Goal: Information Seeking & Learning: Find specific fact

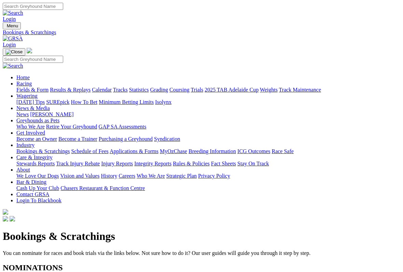
click at [32, 81] on link "Racing" at bounding box center [23, 84] width 15 height 6
click at [26, 87] on link "Fields & Form" at bounding box center [32, 90] width 32 height 6
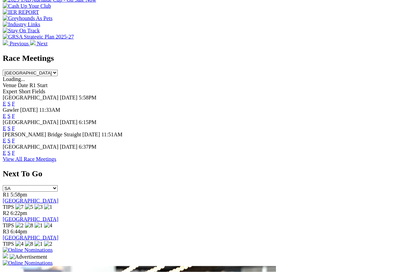
scroll to position [265, 0]
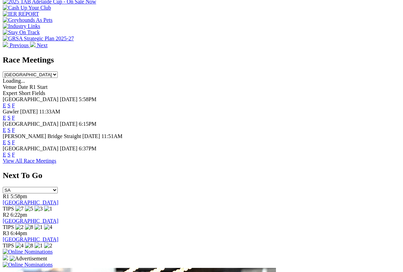
click at [56, 158] on link "View All Race Meetings" at bounding box center [30, 161] width 54 height 6
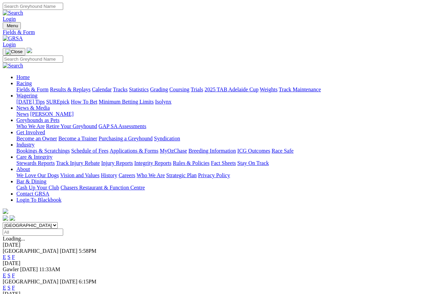
click at [84, 87] on link "Results & Replays" at bounding box center [70, 90] width 41 height 6
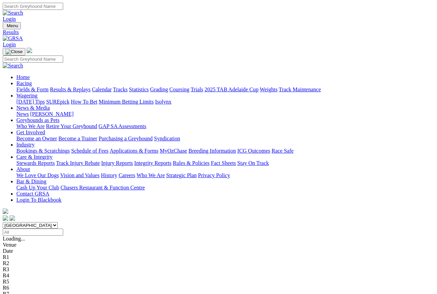
click at [21, 87] on link "Fields & Form" at bounding box center [32, 90] width 32 height 6
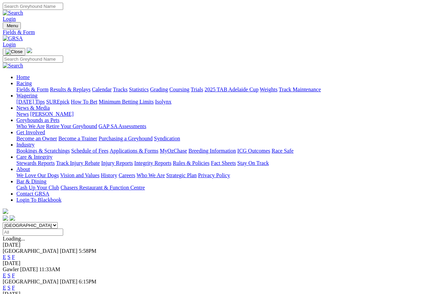
click at [78, 87] on link "Results & Replays" at bounding box center [70, 90] width 41 height 6
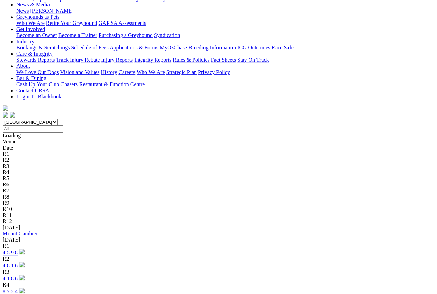
scroll to position [105, 0]
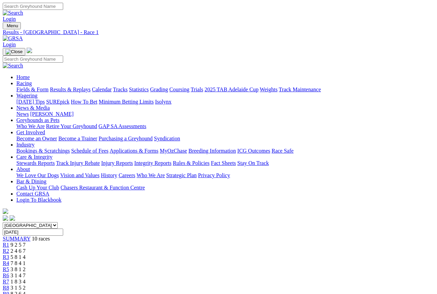
scroll to position [1, 0]
click at [9, 248] on link "R2" at bounding box center [6, 251] width 6 height 6
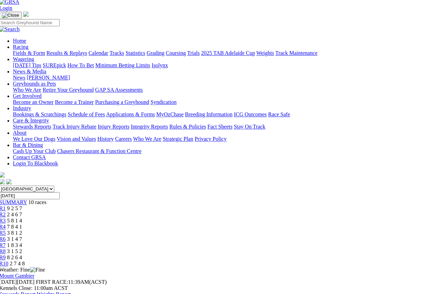
scroll to position [0, 3]
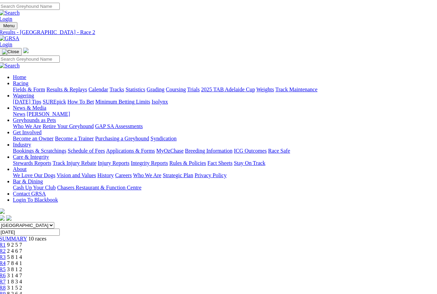
click at [6, 254] on span "R3" at bounding box center [2, 257] width 6 height 6
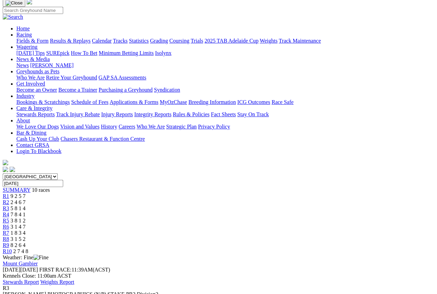
scroll to position [48, 0]
click at [9, 212] on link "R4" at bounding box center [6, 215] width 6 height 6
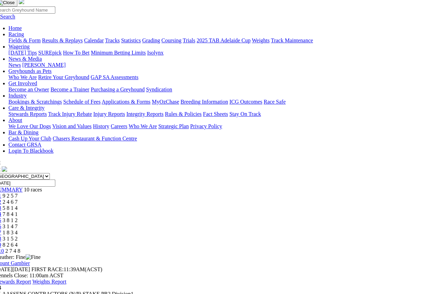
scroll to position [49, 8]
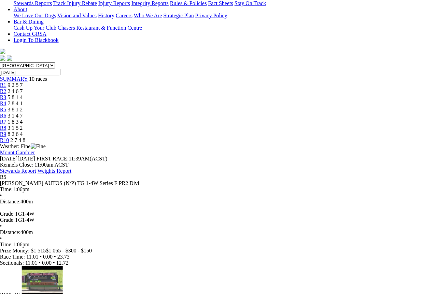
scroll to position [160, 3]
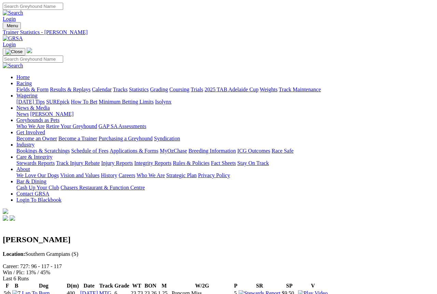
click at [52, 235] on h2 "Lorraine Goodwin" at bounding box center [218, 239] width 431 height 9
click at [24, 87] on link "Fields & Form" at bounding box center [32, 90] width 32 height 6
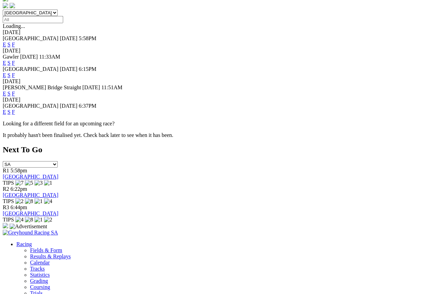
scroll to position [212, 0]
